Goal: Task Accomplishment & Management: Manage account settings

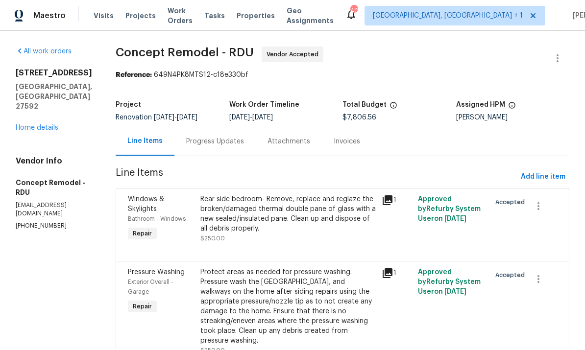
click at [43, 131] on link "Home details" at bounding box center [37, 127] width 43 height 7
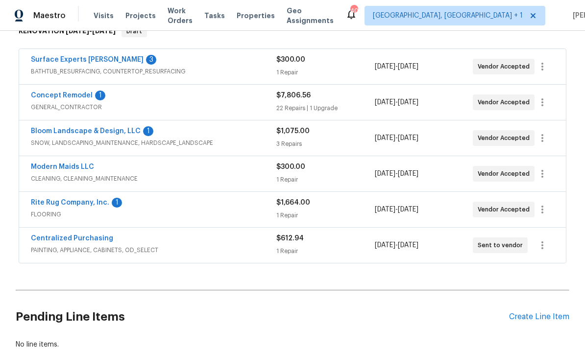
scroll to position [170, 0]
click at [82, 201] on link "Rite Rug Company, Inc." at bounding box center [70, 202] width 78 height 7
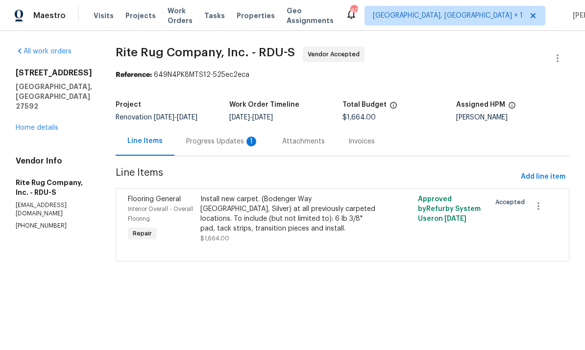
click at [238, 139] on div "Progress Updates 1" at bounding box center [222, 142] width 72 height 10
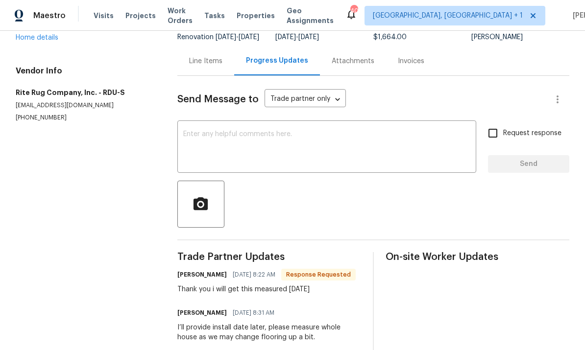
scroll to position [71, 0]
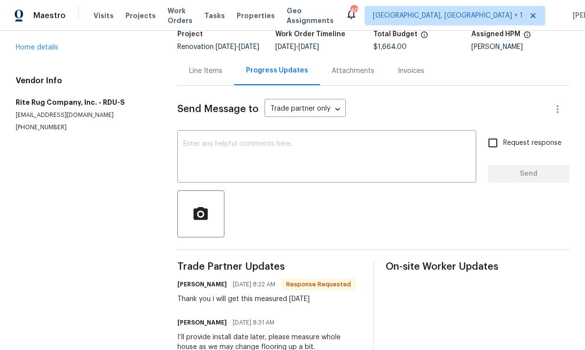
click at [213, 76] on div "Line Items" at bounding box center [205, 71] width 33 height 10
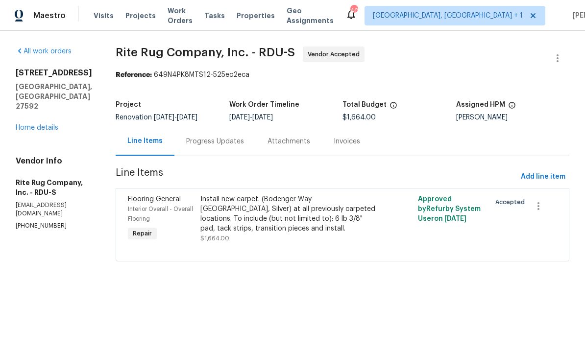
click at [48, 124] on link "Home details" at bounding box center [37, 127] width 43 height 7
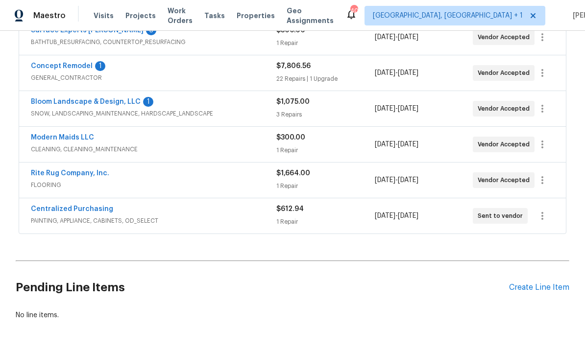
scroll to position [199, 0]
click at [63, 177] on link "Rite Rug Company, Inc." at bounding box center [70, 173] width 78 height 7
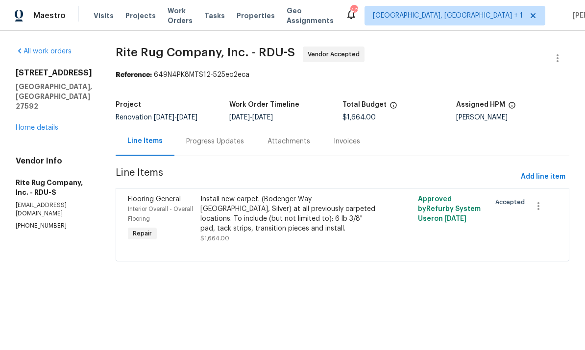
click at [277, 218] on div "Install new carpet. (Bodenger Way [GEOGRAPHIC_DATA], Silver) at all previously …" at bounding box center [287, 213] width 175 height 39
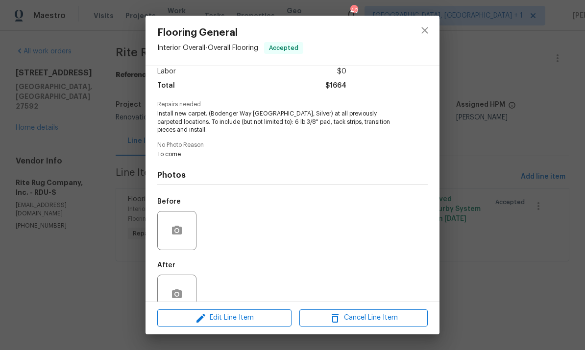
scroll to position [70, 0]
click at [182, 242] on button "button" at bounding box center [177, 232] width 24 height 24
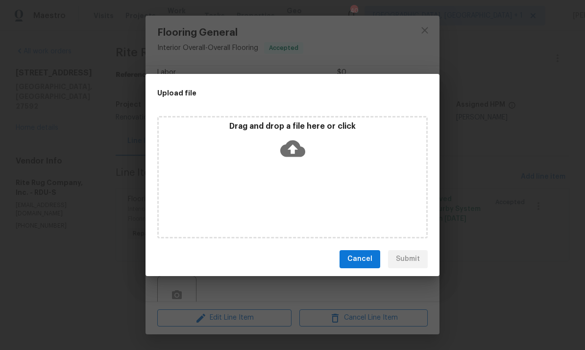
click at [493, 141] on div "Upload file Drag and drop a file here or click Cancel Submit" at bounding box center [292, 175] width 585 height 350
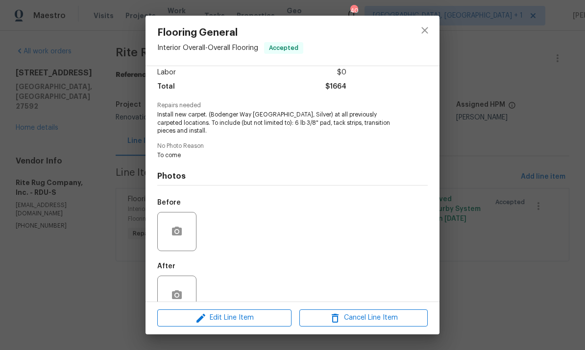
click at [497, 55] on div "Flooring General Interior Overall - Overall Flooring Accepted Vendor Rite Rug C…" at bounding box center [292, 175] width 585 height 350
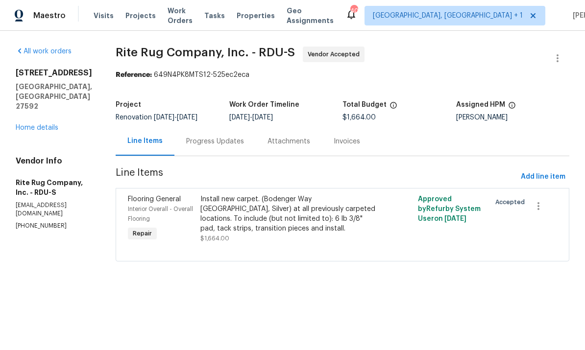
click at [45, 124] on link "Home details" at bounding box center [37, 127] width 43 height 7
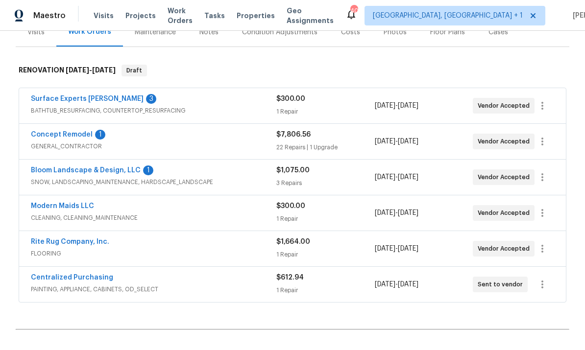
scroll to position [143, 0]
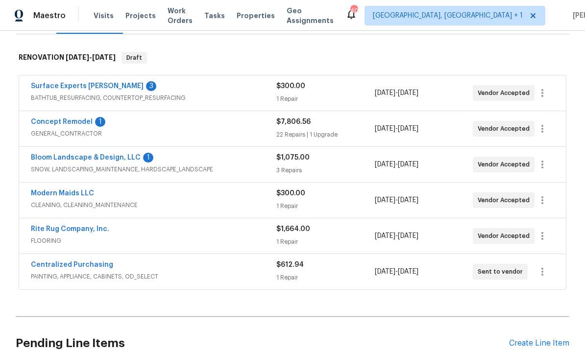
click at [535, 346] on div "Create Line Item" at bounding box center [539, 343] width 60 height 9
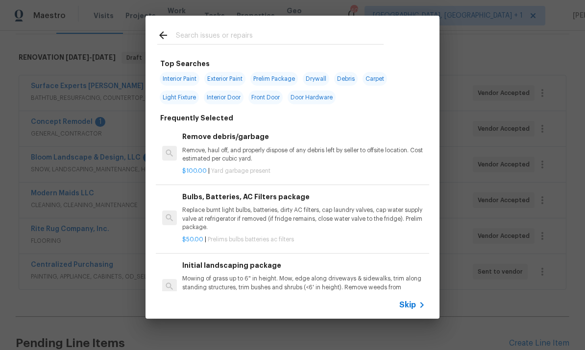
click at [223, 35] on input "text" at bounding box center [280, 36] width 208 height 15
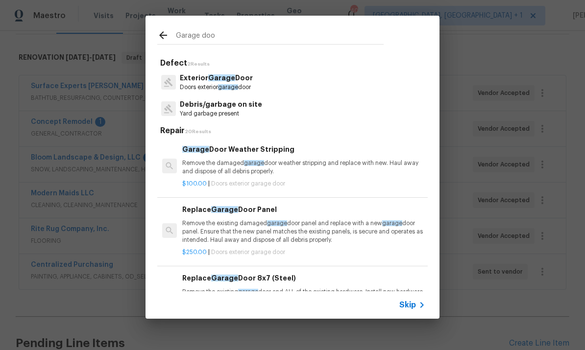
type input "Garage door"
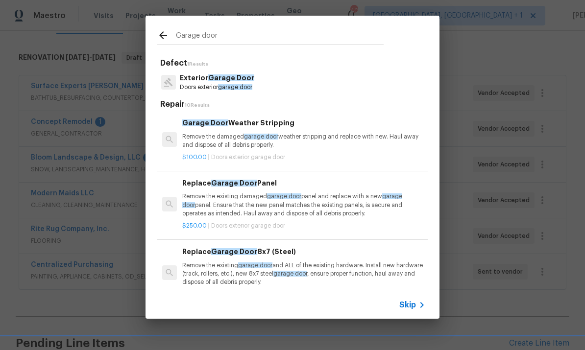
click at [230, 78] on span "Garage Door" at bounding box center [231, 77] width 46 height 7
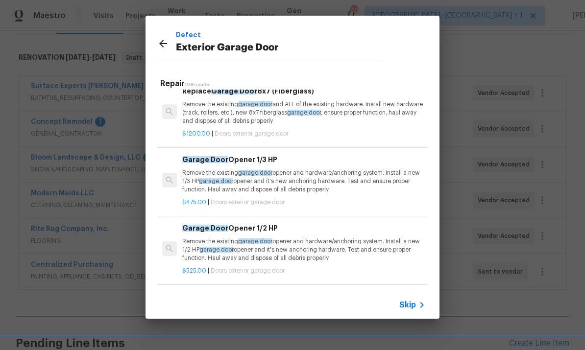
scroll to position [347, 0]
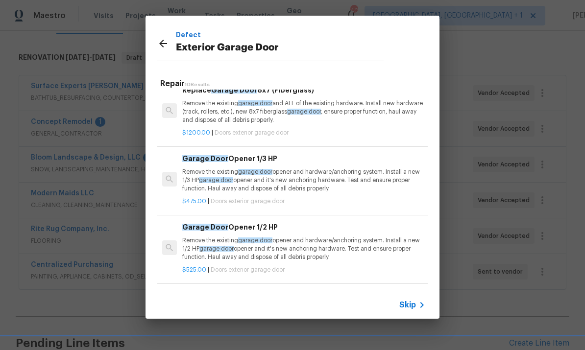
click at [356, 181] on p "Remove the existing garage door opener and hardware/anchoring system. Install a…" at bounding box center [303, 180] width 243 height 25
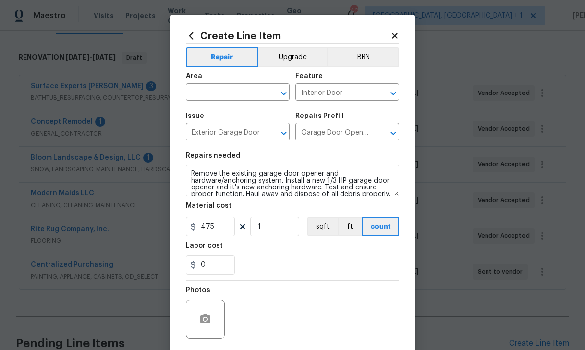
click at [216, 93] on input "text" at bounding box center [224, 93] width 76 height 15
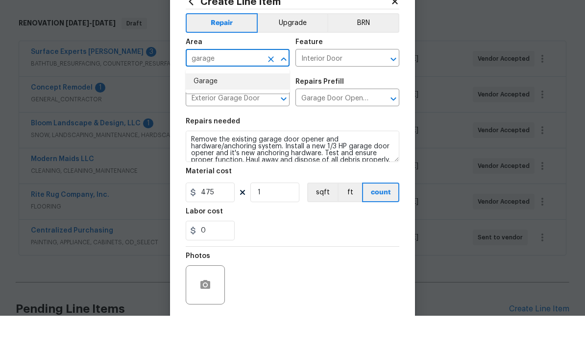
click at [214, 108] on li "Garage" at bounding box center [238, 116] width 104 height 16
type input "Garage"
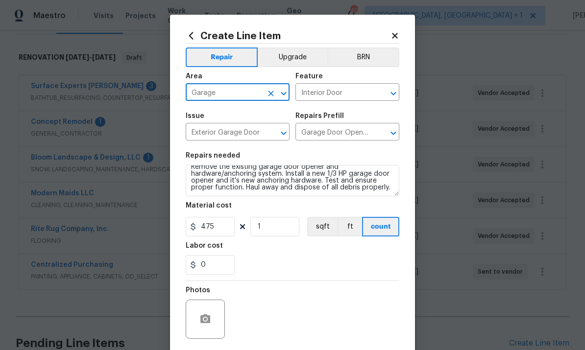
scroll to position [7, 0]
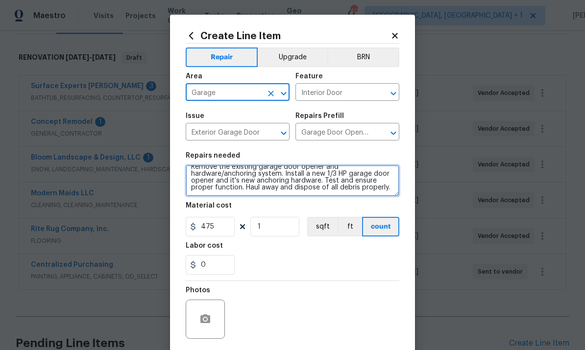
click at [388, 190] on textarea "Remove the existing garage door opener and hardware/anchoring system. Install a…" at bounding box center [293, 180] width 214 height 31
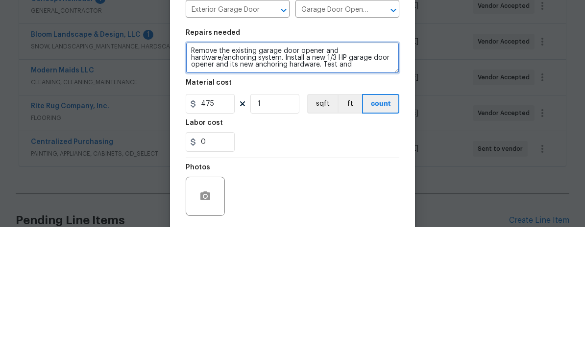
scroll to position [0, 0]
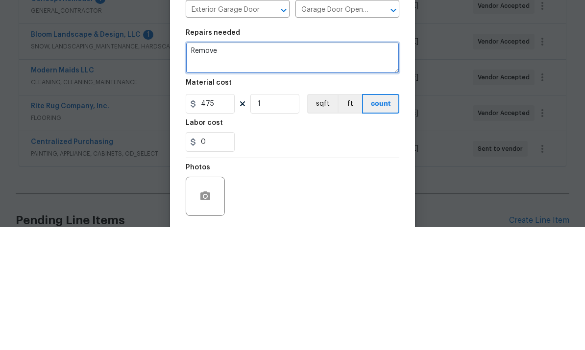
type textarea "Remove"
type textarea "P"
type textarea "W"
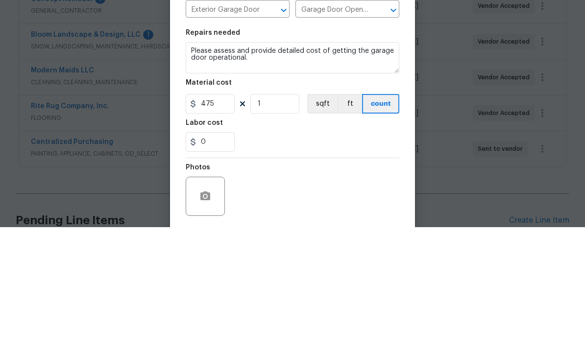
scroll to position [37, 0]
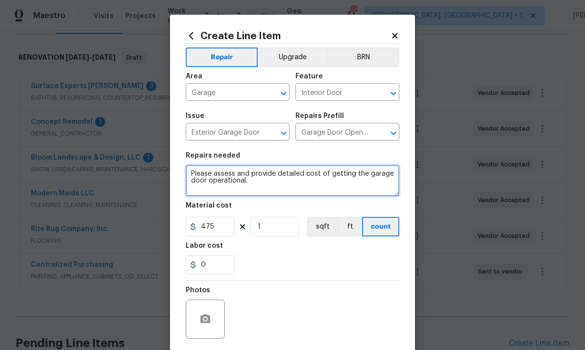
type textarea "Please assess and provide detailed cost of getting the garage door operational."
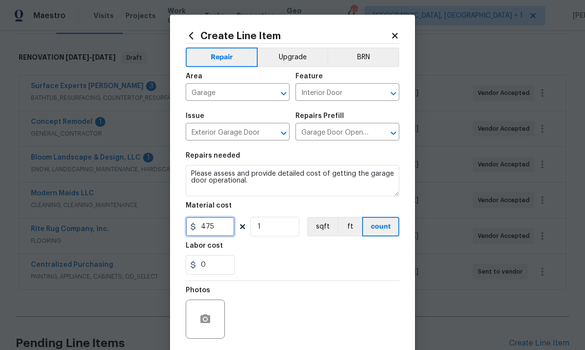
click at [223, 230] on input "475" at bounding box center [210, 227] width 49 height 20
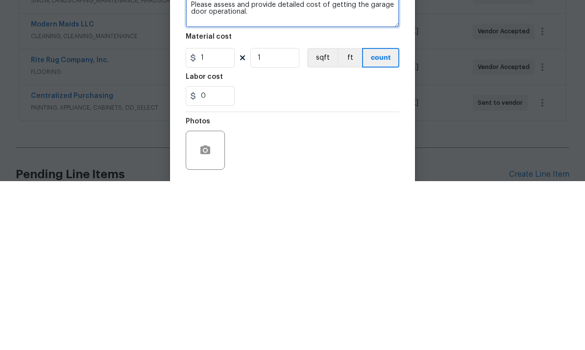
click at [277, 165] on textarea "Please assess and provide detailed cost of getting the garage door operational." at bounding box center [293, 180] width 214 height 31
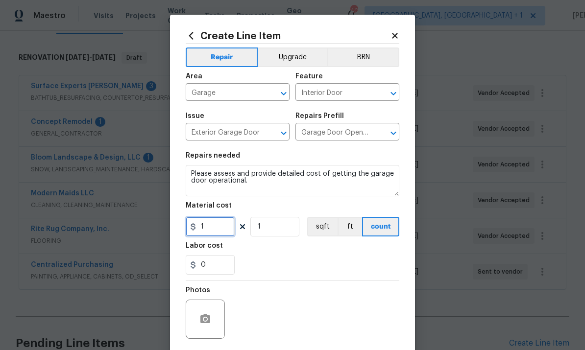
click at [222, 231] on input "1" at bounding box center [210, 227] width 49 height 20
click at [215, 225] on input "1" at bounding box center [210, 227] width 49 height 20
click at [218, 226] on input "500" at bounding box center [210, 227] width 49 height 20
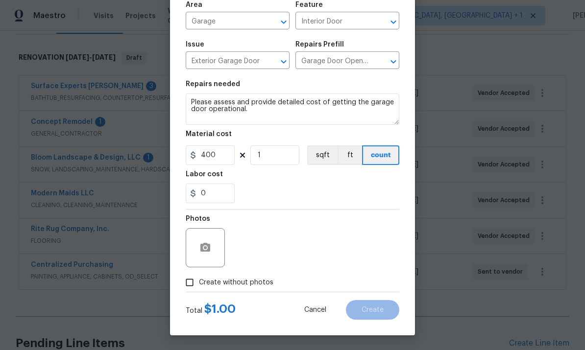
scroll to position [73, 0]
type input "400"
click at [197, 244] on button "button" at bounding box center [205, 248] width 24 height 24
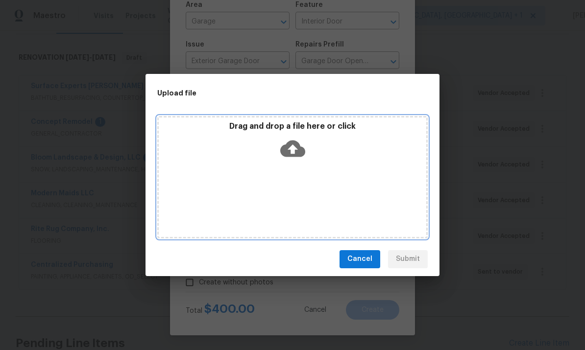
click at [290, 143] on icon at bounding box center [292, 148] width 25 height 17
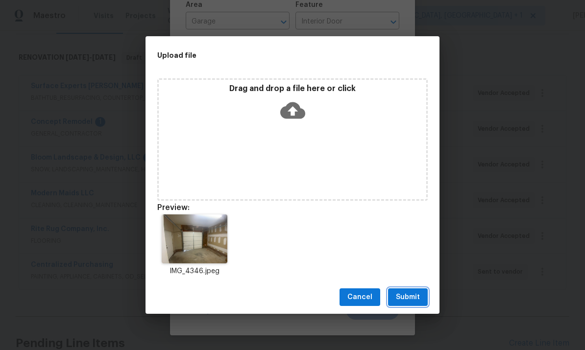
click at [415, 306] on button "Submit" at bounding box center [408, 297] width 40 height 18
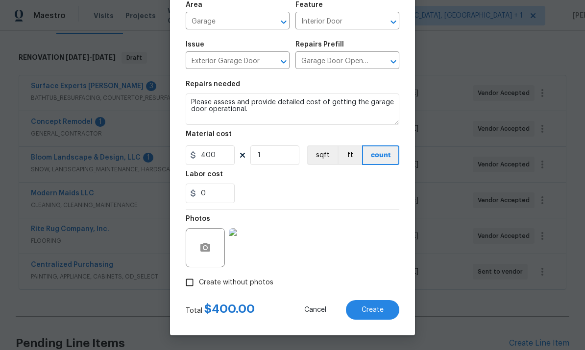
click at [369, 310] on span "Create" at bounding box center [372, 310] width 22 height 7
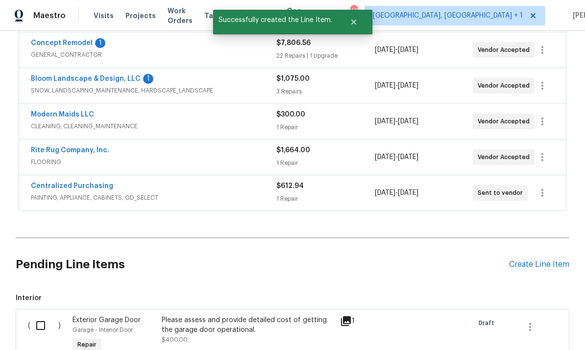
scroll to position [225, 0]
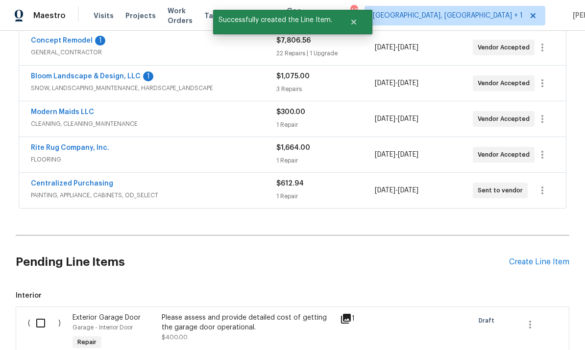
click at [40, 313] on input "checkbox" at bounding box center [44, 323] width 28 height 21
checkbox input "true"
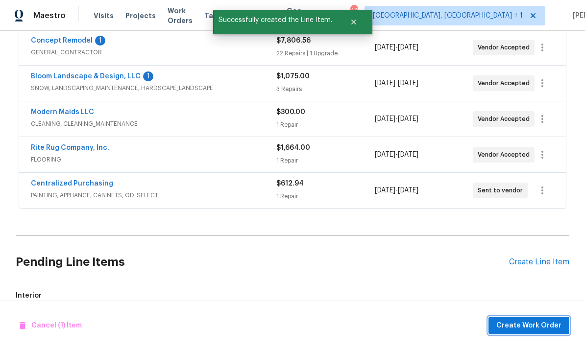
click at [524, 328] on span "Create Work Order" at bounding box center [528, 326] width 65 height 12
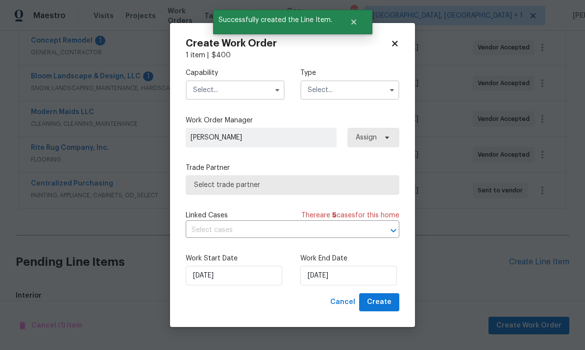
click at [244, 88] on input "text" at bounding box center [235, 90] width 99 height 20
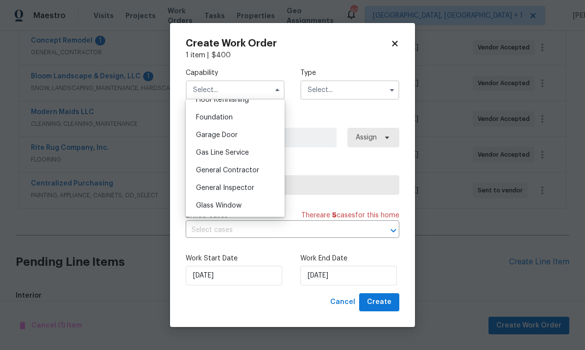
scroll to position [414, 0]
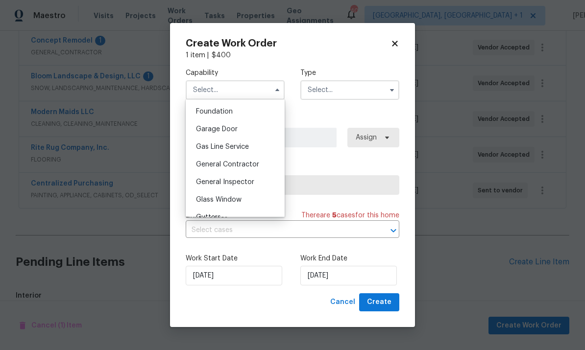
click at [229, 134] on div "Garage Door" at bounding box center [235, 129] width 94 height 18
type input "Garage Door"
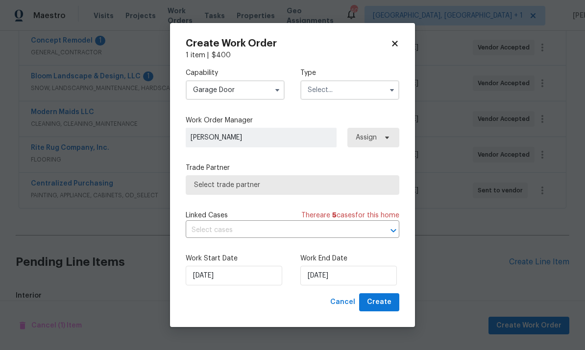
click at [365, 92] on input "text" at bounding box center [349, 90] width 99 height 20
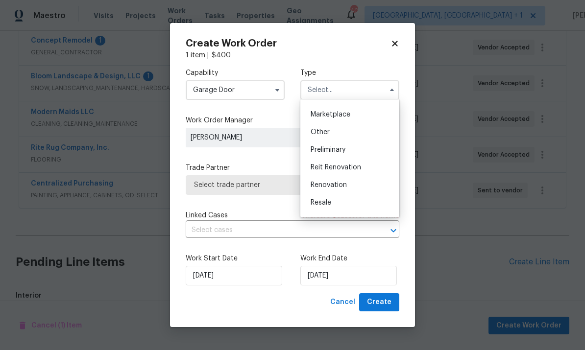
scroll to position [174, 0]
click at [354, 186] on div "Renovation" at bounding box center [350, 183] width 94 height 18
type input "Renovation"
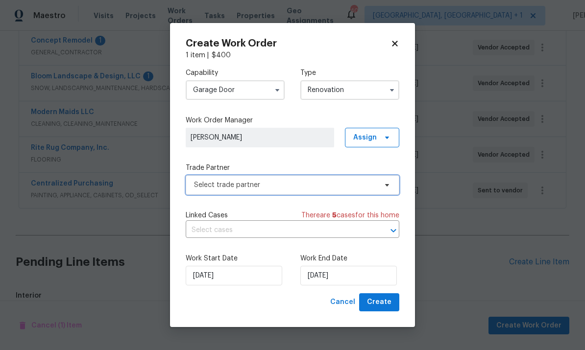
click at [387, 191] on span "Select trade partner" at bounding box center [293, 185] width 214 height 20
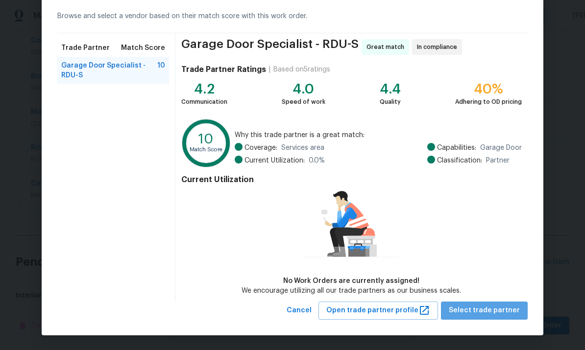
scroll to position [42, 0]
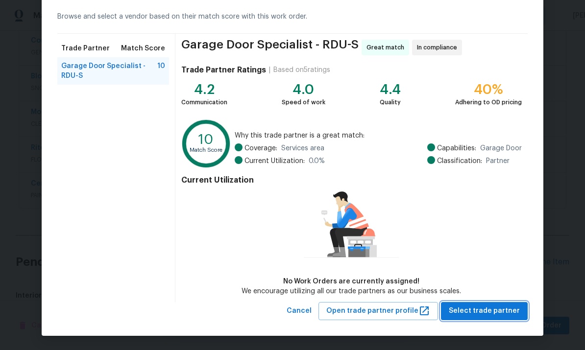
click at [499, 316] on span "Select trade partner" at bounding box center [484, 311] width 71 height 12
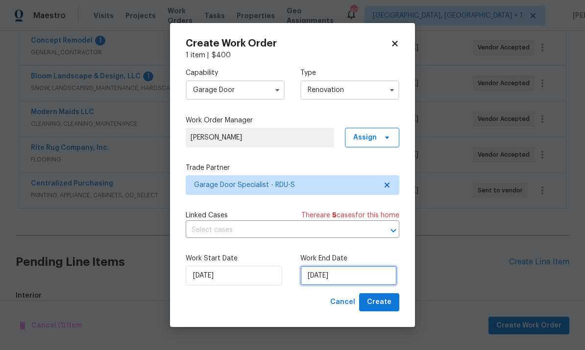
click at [368, 272] on input "[DATE]" at bounding box center [348, 276] width 96 height 20
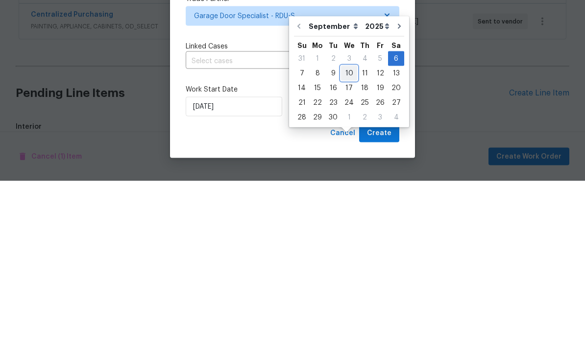
click at [351, 236] on div "10" at bounding box center [349, 243] width 16 height 14
type input "[DATE]"
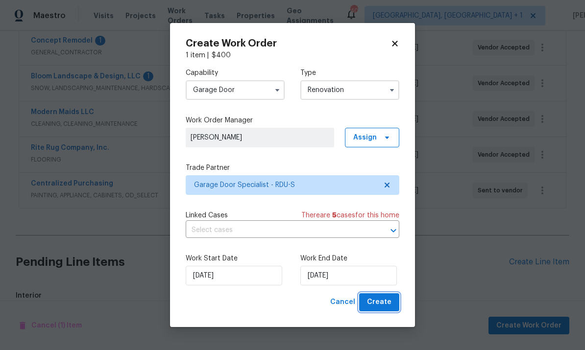
click at [387, 297] on span "Create" at bounding box center [379, 302] width 24 height 12
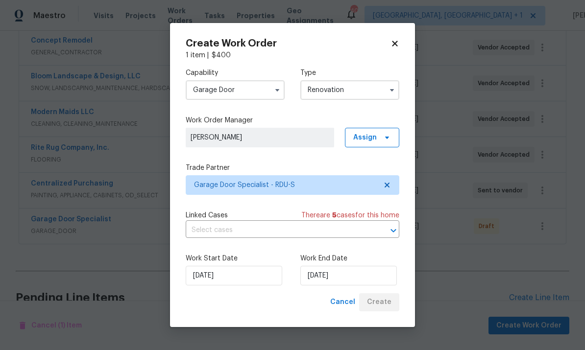
scroll to position [0, 0]
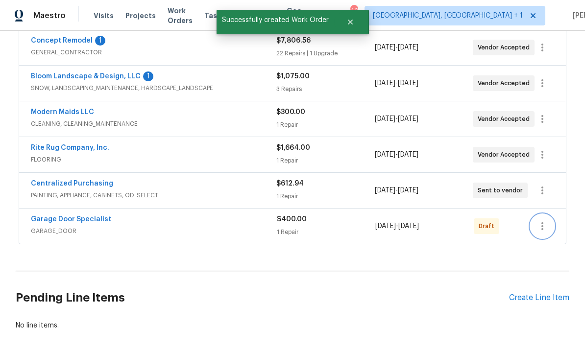
click at [548, 220] on icon "button" at bounding box center [542, 226] width 12 height 12
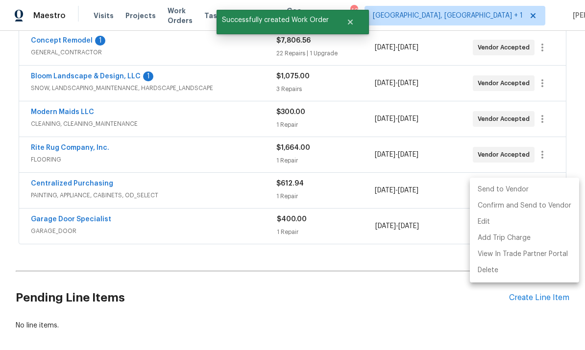
click at [508, 191] on li "Send to Vendor" at bounding box center [524, 190] width 109 height 16
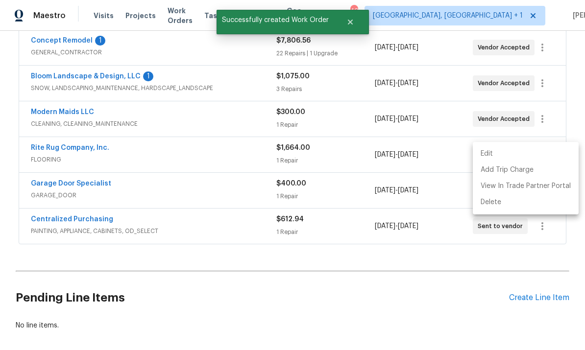
click at [284, 271] on div at bounding box center [292, 175] width 585 height 350
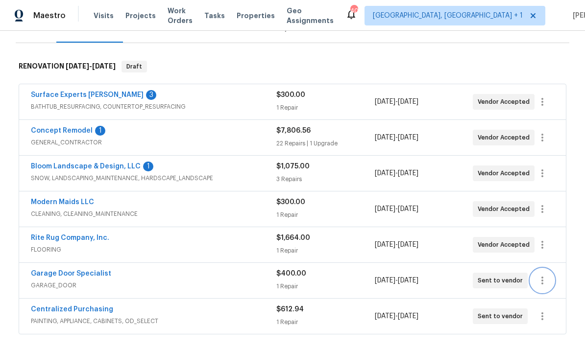
scroll to position [140, 0]
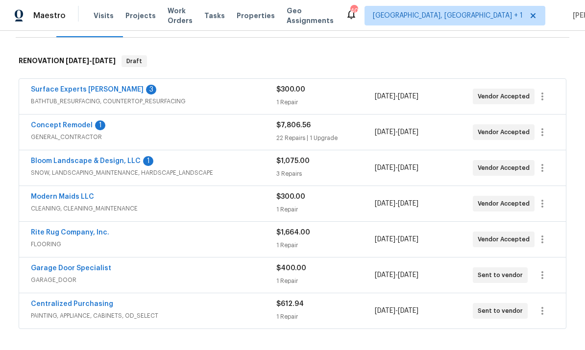
click at [82, 275] on span "GARAGE_DOOR" at bounding box center [153, 280] width 245 height 10
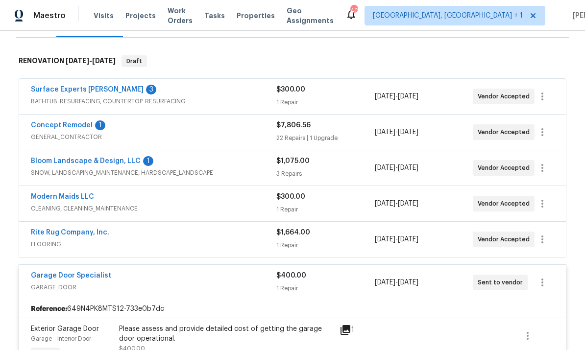
click at [83, 272] on link "Garage Door Specialist" at bounding box center [71, 275] width 80 height 7
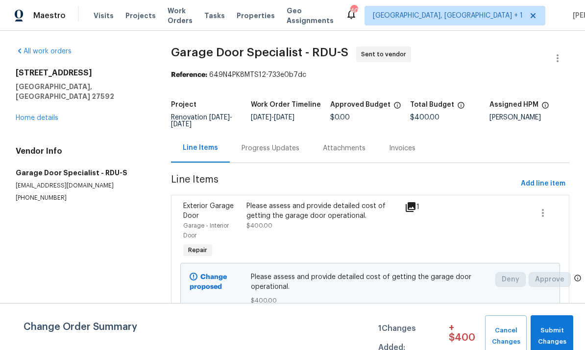
click at [274, 150] on div "Progress Updates" at bounding box center [270, 148] width 58 height 10
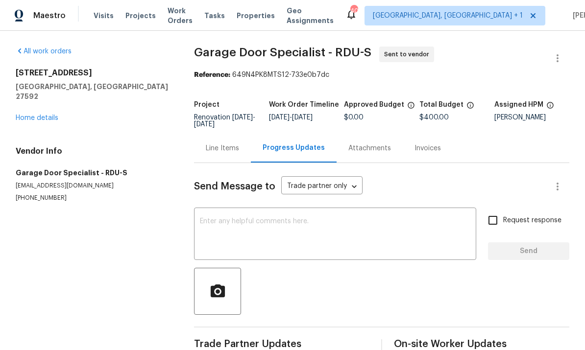
scroll to position [21, 0]
click at [233, 218] on textarea at bounding box center [335, 235] width 270 height 34
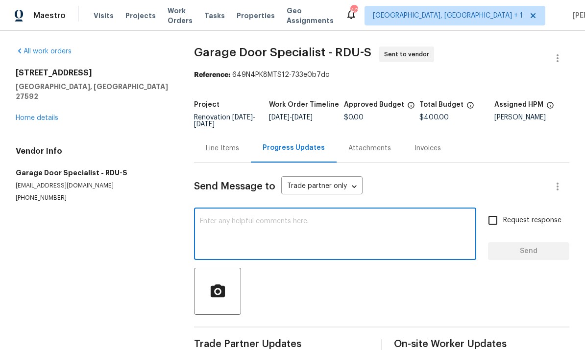
click at [250, 218] on textarea at bounding box center [335, 235] width 270 height 34
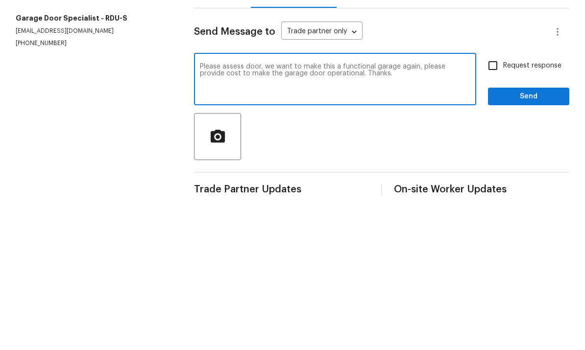
type textarea "Please assess door, we want to make this a functional garage again, please prov…"
click at [499, 210] on input "Request response" at bounding box center [492, 220] width 21 height 21
checkbox input "true"
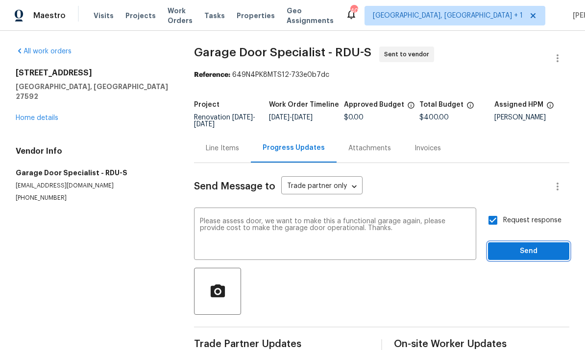
click at [536, 245] on span "Send" at bounding box center [529, 251] width 66 height 12
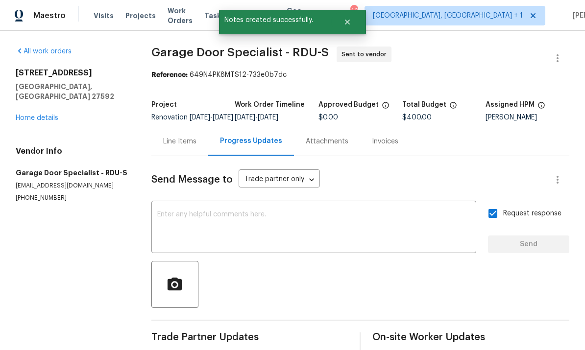
click at [43, 115] on link "Home details" at bounding box center [37, 118] width 43 height 7
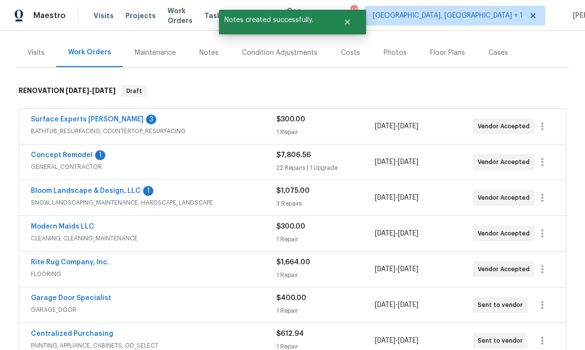
scroll to position [133, 0]
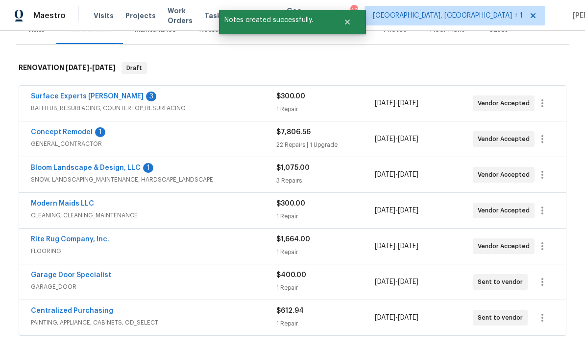
click at [118, 165] on link "Bloom Landscape & Design, LLC" at bounding box center [86, 168] width 110 height 7
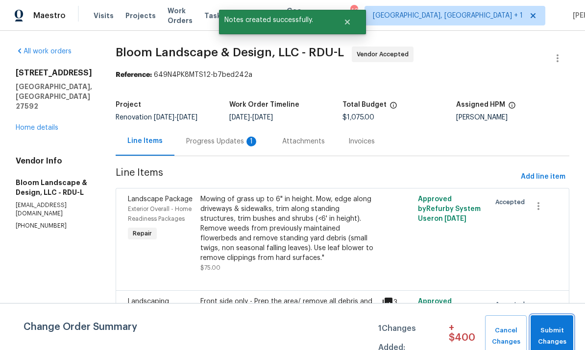
click at [553, 333] on span "Submit Changes" at bounding box center [551, 336] width 33 height 23
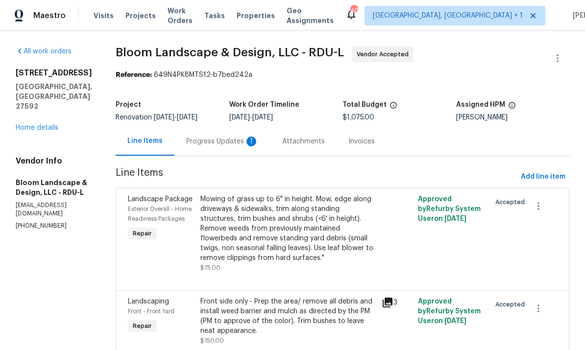
click at [225, 145] on div "Progress Updates 1" at bounding box center [222, 142] width 72 height 10
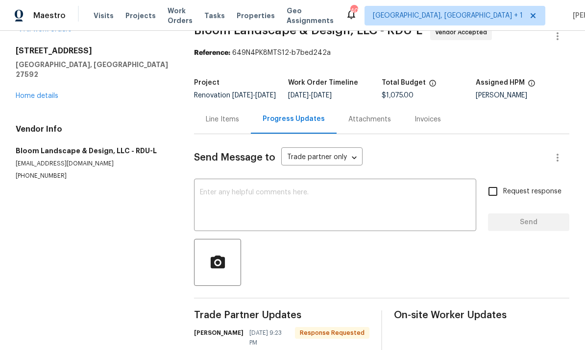
scroll to position [20, 0]
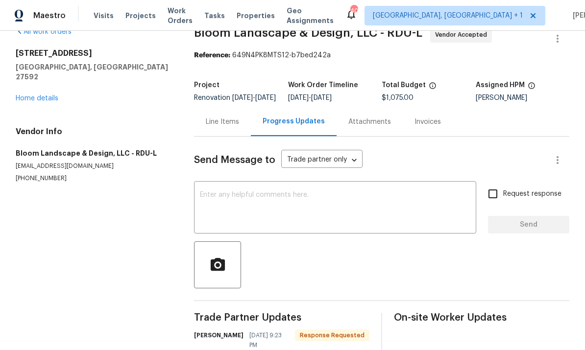
click at [40, 95] on link "Home details" at bounding box center [37, 98] width 43 height 7
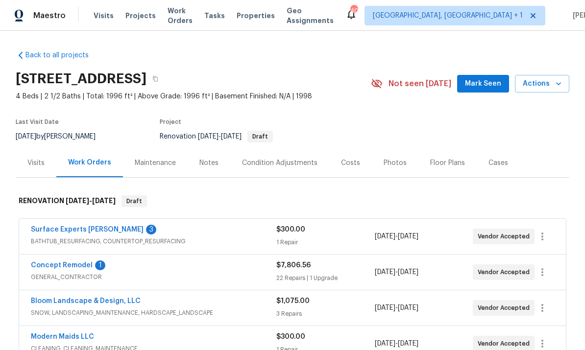
click at [72, 266] on link "Concept Remodel" at bounding box center [62, 265] width 62 height 7
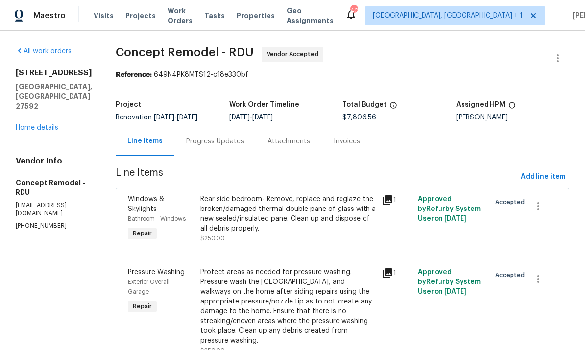
click at [187, 138] on div "Progress Updates" at bounding box center [215, 142] width 58 height 10
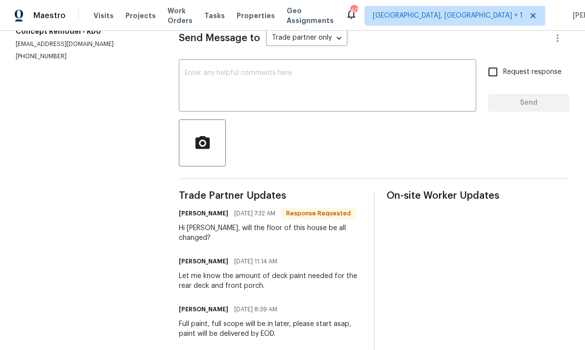
scroll to position [134, 0]
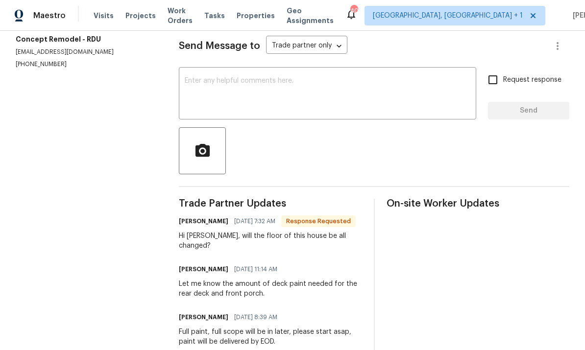
click at [228, 95] on textarea at bounding box center [328, 94] width 286 height 34
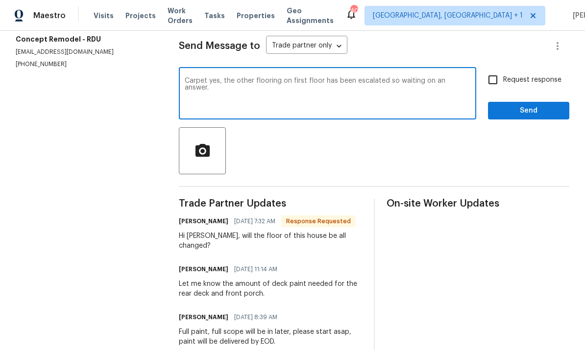
type textarea "Carpet yes, the other flooring on first floor has been escalated so waiting on …"
click at [502, 84] on input "Request response" at bounding box center [492, 80] width 21 height 21
checkbox input "true"
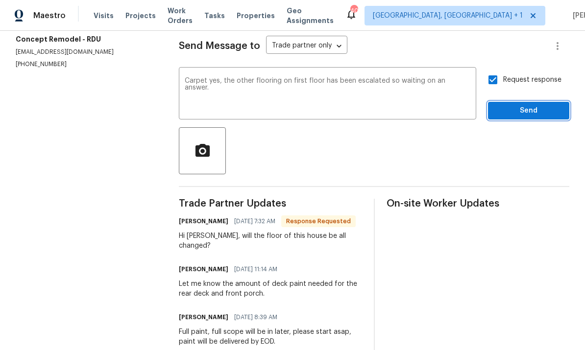
click at [548, 117] on span "Send" at bounding box center [529, 111] width 66 height 12
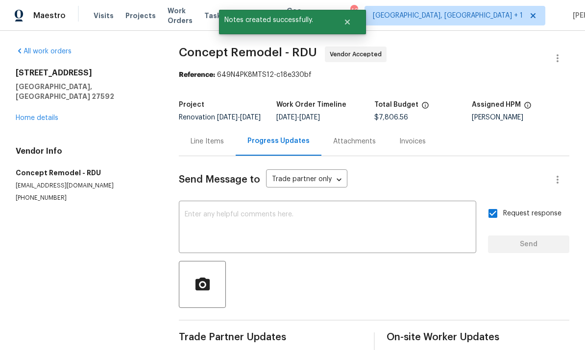
click at [41, 115] on link "Home details" at bounding box center [37, 118] width 43 height 7
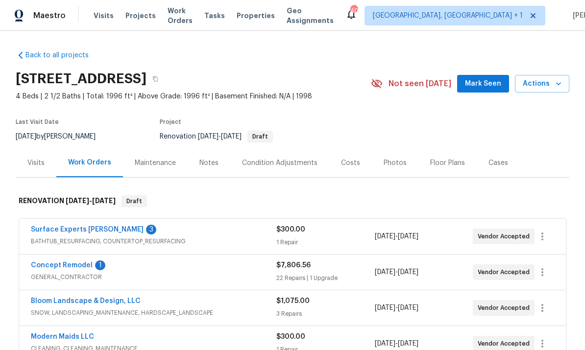
click at [85, 258] on div "Concept Remodel 1 GENERAL_CONTRACTOR $7,806.56 22 Repairs | 1 Upgrade [DATE] - …" at bounding box center [292, 272] width 547 height 35
click at [83, 227] on link "Surface Experts [PERSON_NAME]" at bounding box center [87, 229] width 113 height 7
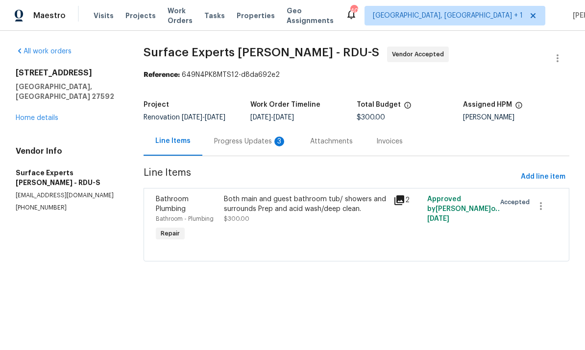
click at [245, 139] on div "Progress Updates 3" at bounding box center [250, 142] width 72 height 10
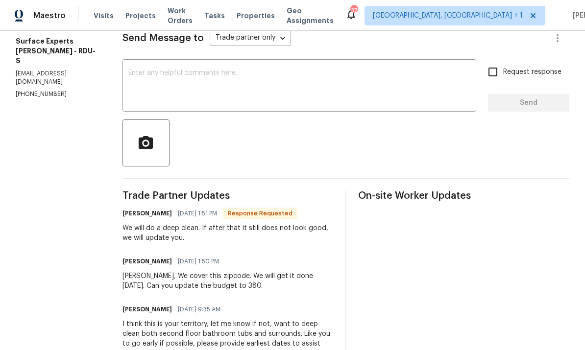
scroll to position [141, 0]
click at [167, 70] on textarea at bounding box center [299, 87] width 342 height 34
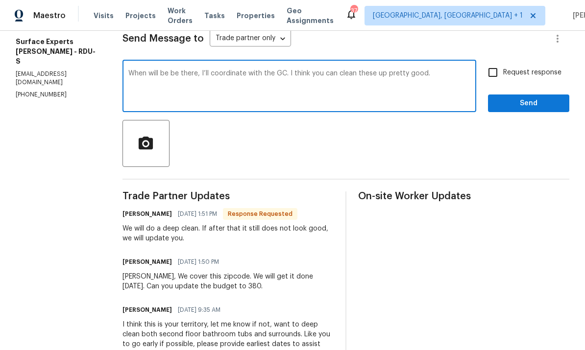
type textarea "When will be be there, I’ll coordinate with the GC. I think you can clean these…"
click at [503, 62] on input "Request response" at bounding box center [492, 72] width 21 height 21
checkbox input "true"
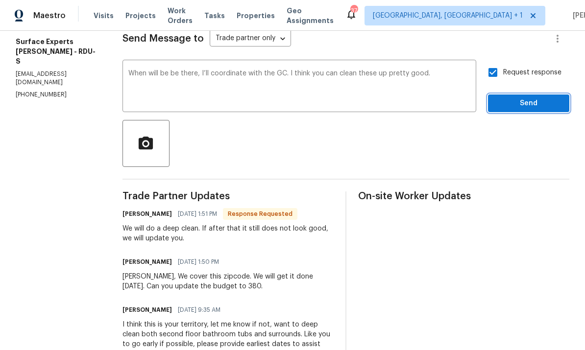
click at [541, 97] on span "Send" at bounding box center [529, 103] width 66 height 12
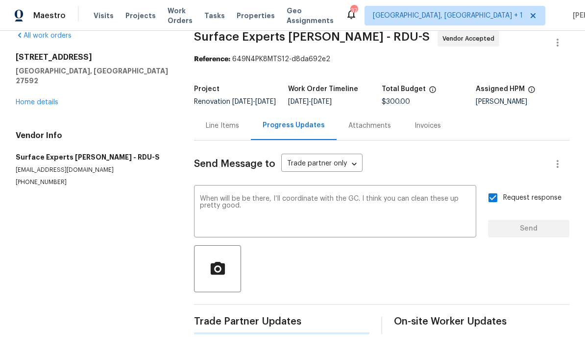
scroll to position [0, 0]
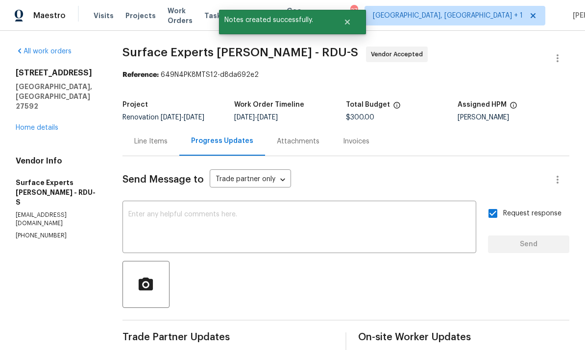
click at [38, 124] on link "Home details" at bounding box center [37, 127] width 43 height 7
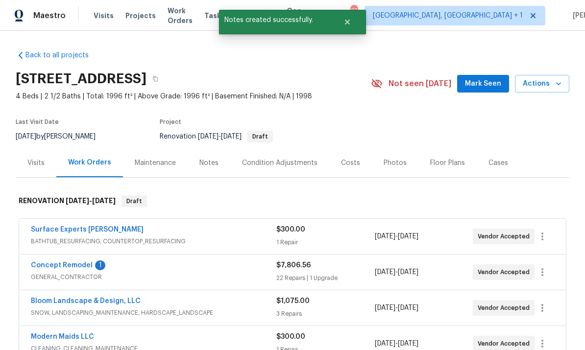
click at [72, 262] on link "Concept Remodel" at bounding box center [62, 265] width 62 height 7
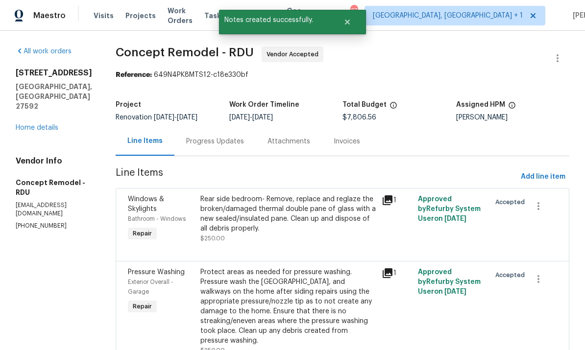
click at [196, 141] on div "Progress Updates" at bounding box center [215, 142] width 58 height 10
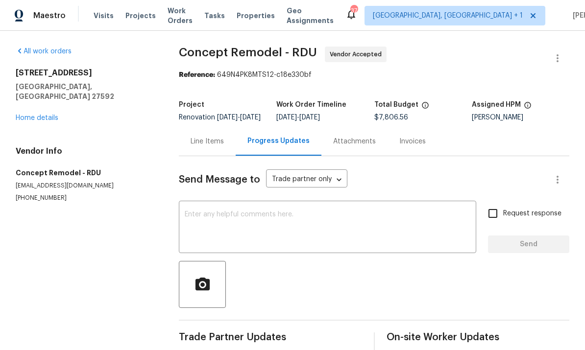
click at [47, 115] on link "Home details" at bounding box center [37, 118] width 43 height 7
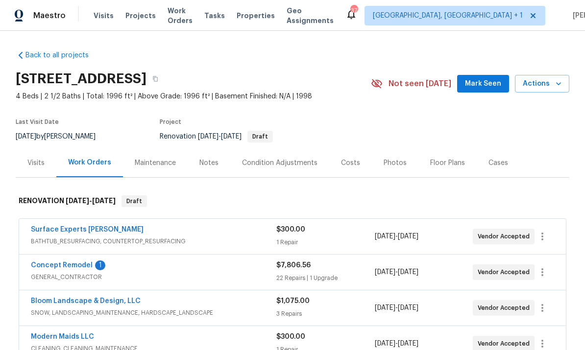
click at [208, 165] on div "Notes" at bounding box center [208, 163] width 19 height 10
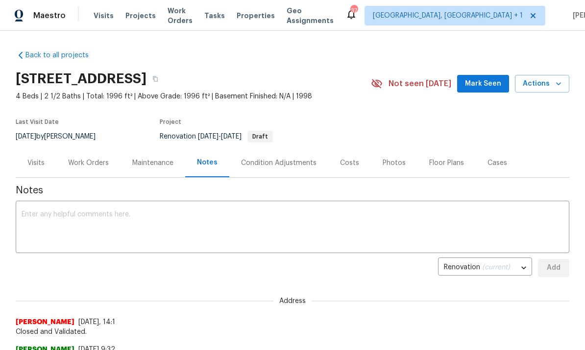
click at [66, 209] on div "x ​" at bounding box center [292, 228] width 553 height 50
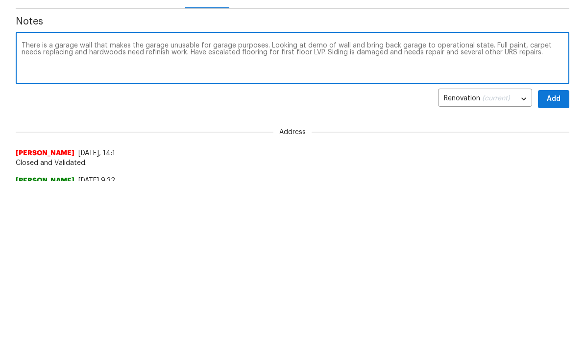
type textarea "There is a garage wall that makes the garage unusable for garage purposes. Look…"
click at [556, 262] on span "Add" at bounding box center [554, 268] width 16 height 12
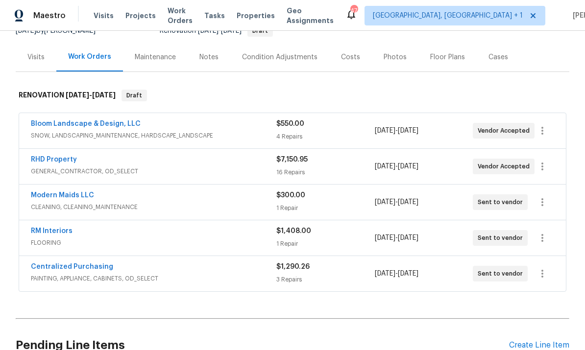
scroll to position [105, 0]
click at [67, 157] on link "RHD Property" at bounding box center [54, 160] width 46 height 7
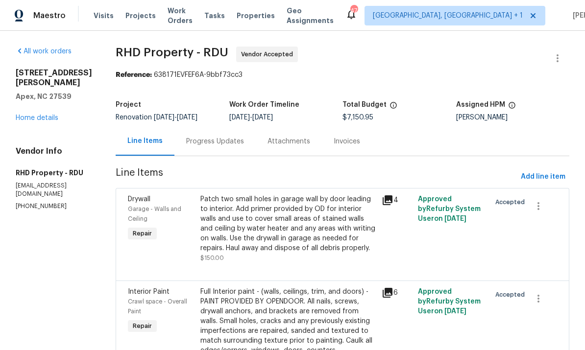
click at [46, 115] on link "Home details" at bounding box center [37, 118] width 43 height 7
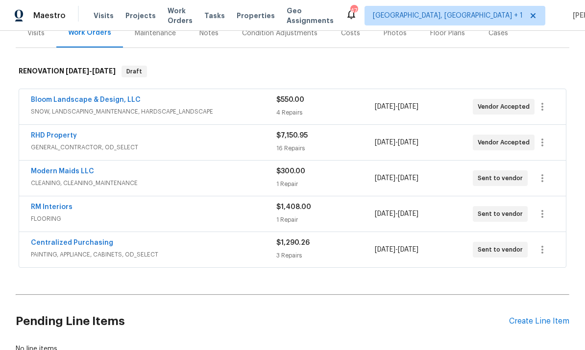
scroll to position [132, 0]
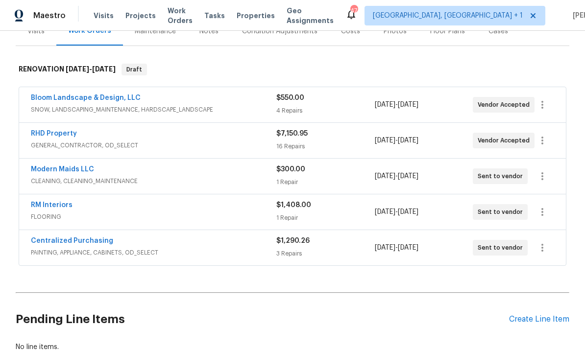
click at [107, 101] on link "Bloom Landscape & Design, LLC" at bounding box center [86, 98] width 110 height 7
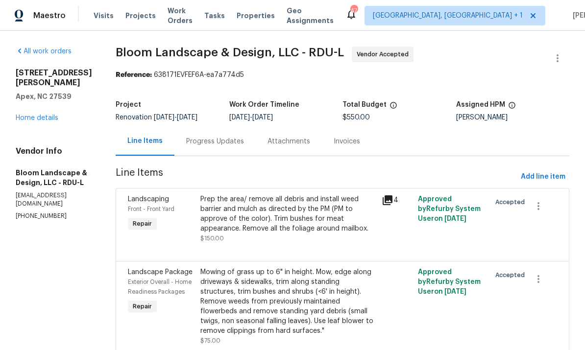
click at [41, 115] on link "Home details" at bounding box center [37, 118] width 43 height 7
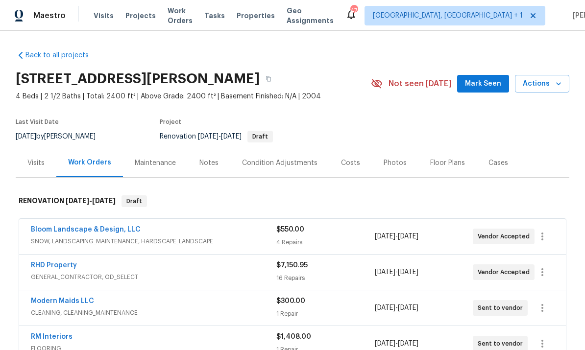
click at [216, 164] on div "Notes" at bounding box center [208, 163] width 19 height 10
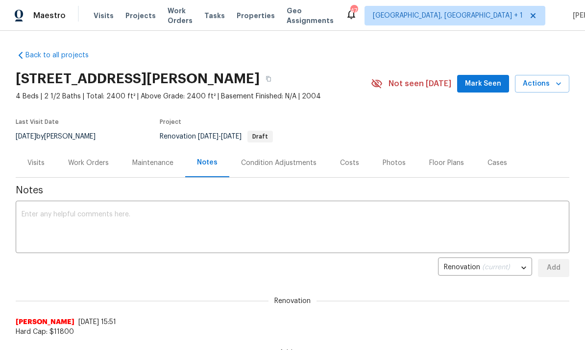
click at [76, 216] on textarea at bounding box center [293, 228] width 542 height 34
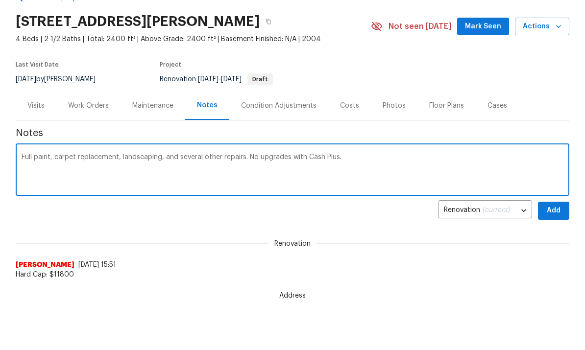
scroll to position [56, 0]
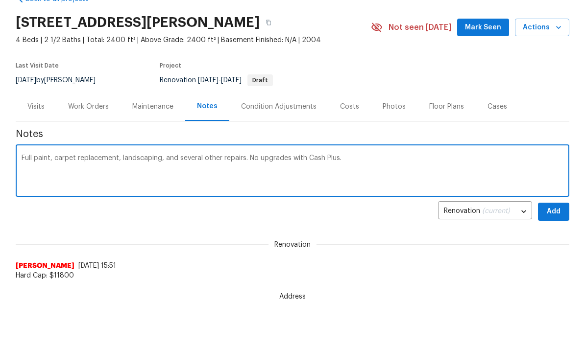
click at [367, 166] on textarea "Full paint, carpet replacement, landscaping, and several other repairs. No upgr…" at bounding box center [293, 172] width 542 height 34
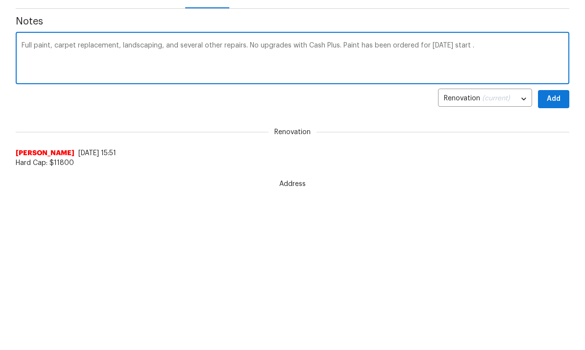
scroll to position [168, 0]
type textarea "Full paint, carpet replacement, landscaping, and several other repairs. No upgr…"
click at [559, 94] on span "Add" at bounding box center [554, 100] width 16 height 12
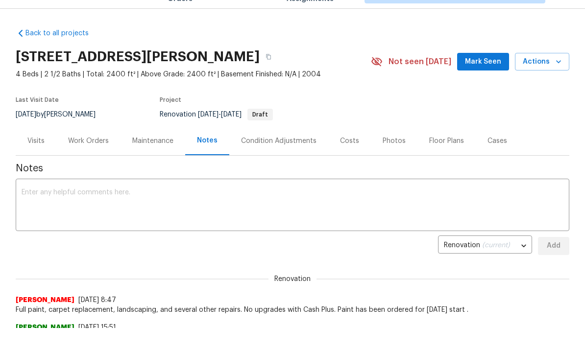
scroll to position [0, 0]
